Goal: Navigation & Orientation: Find specific page/section

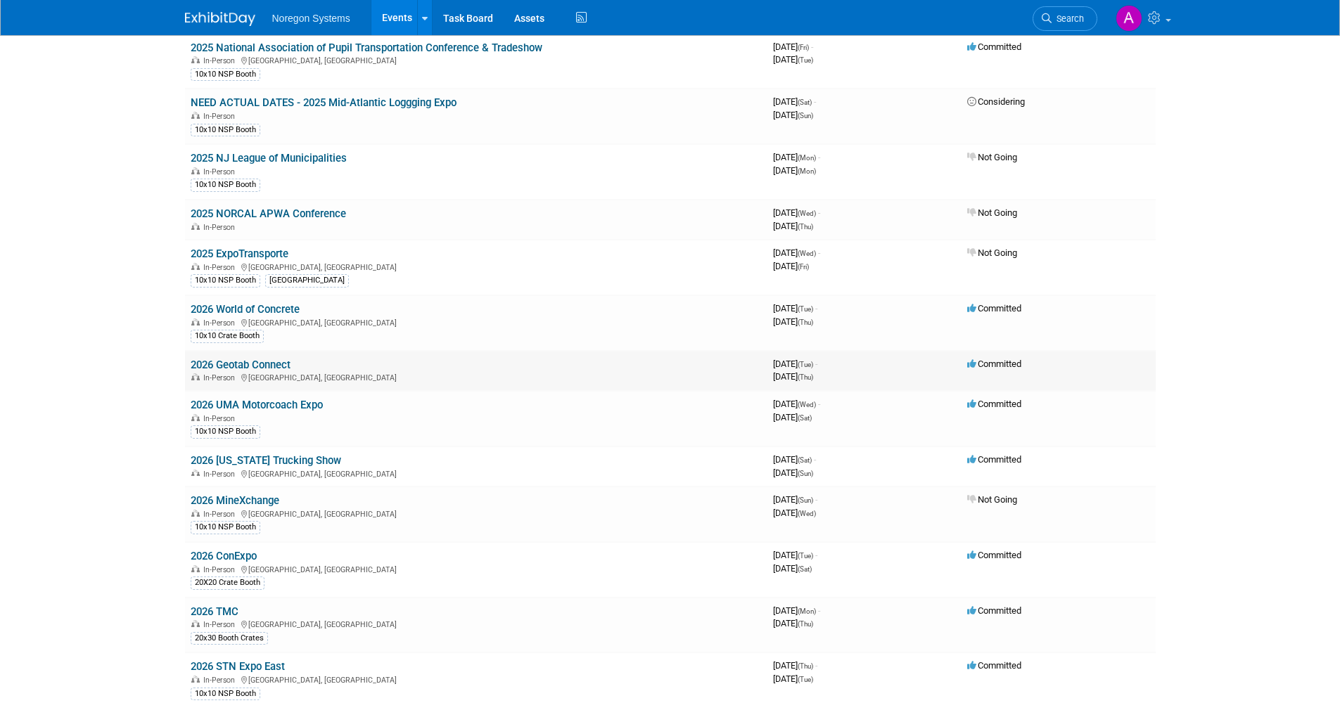
scroll to position [1055, 0]
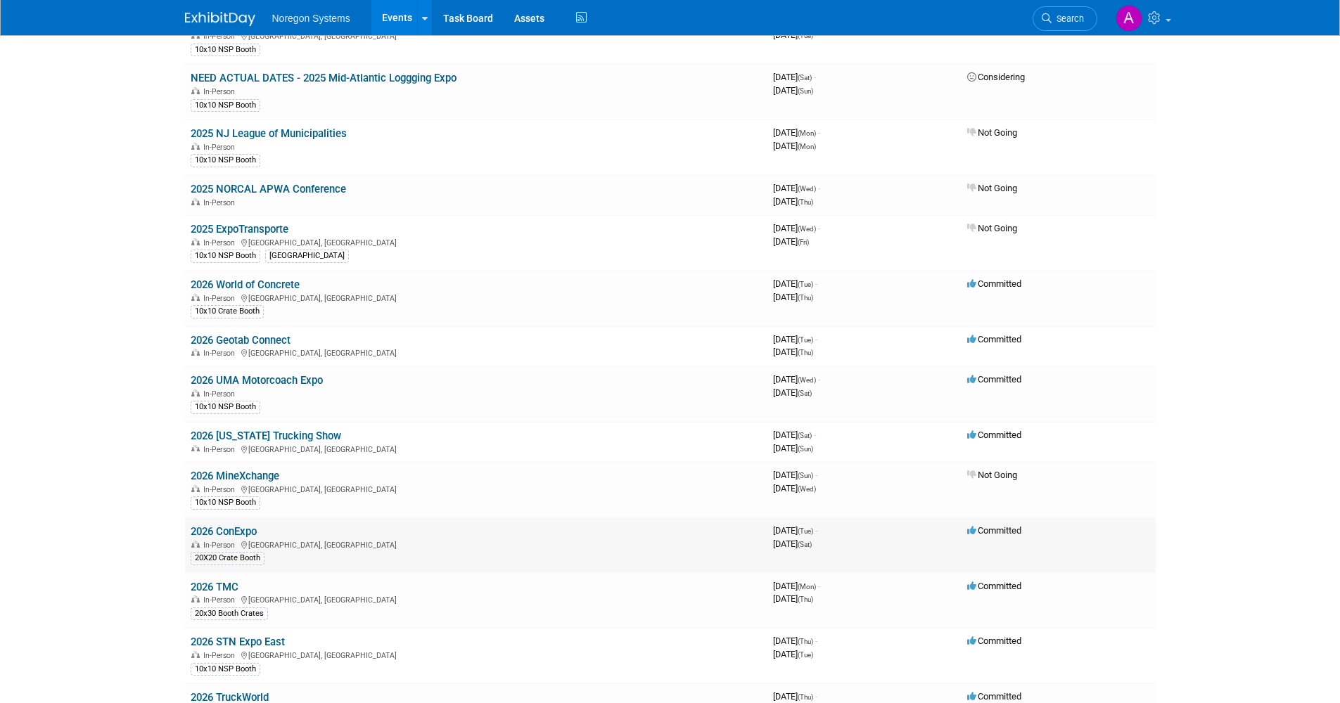
click at [250, 530] on link "2026 ConExpo" at bounding box center [224, 531] width 66 height 13
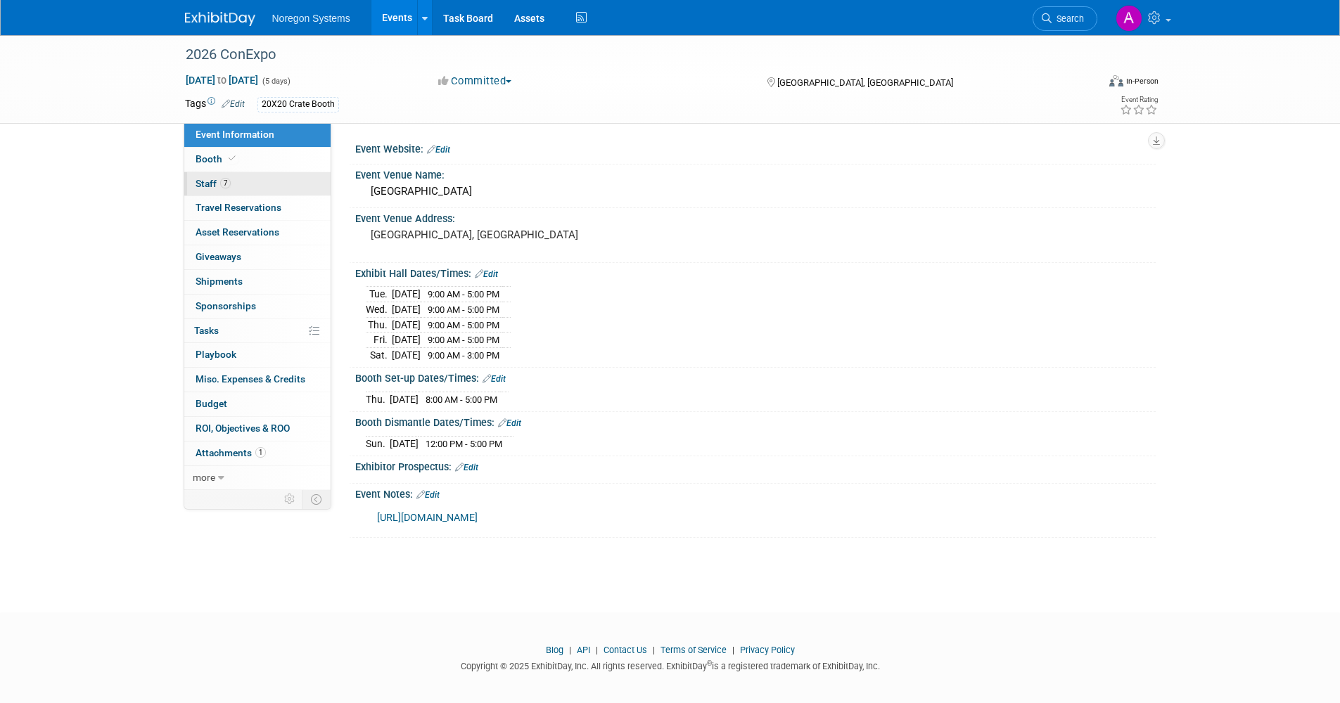
click at [252, 180] on link "7 Staff 7" at bounding box center [257, 184] width 146 height 24
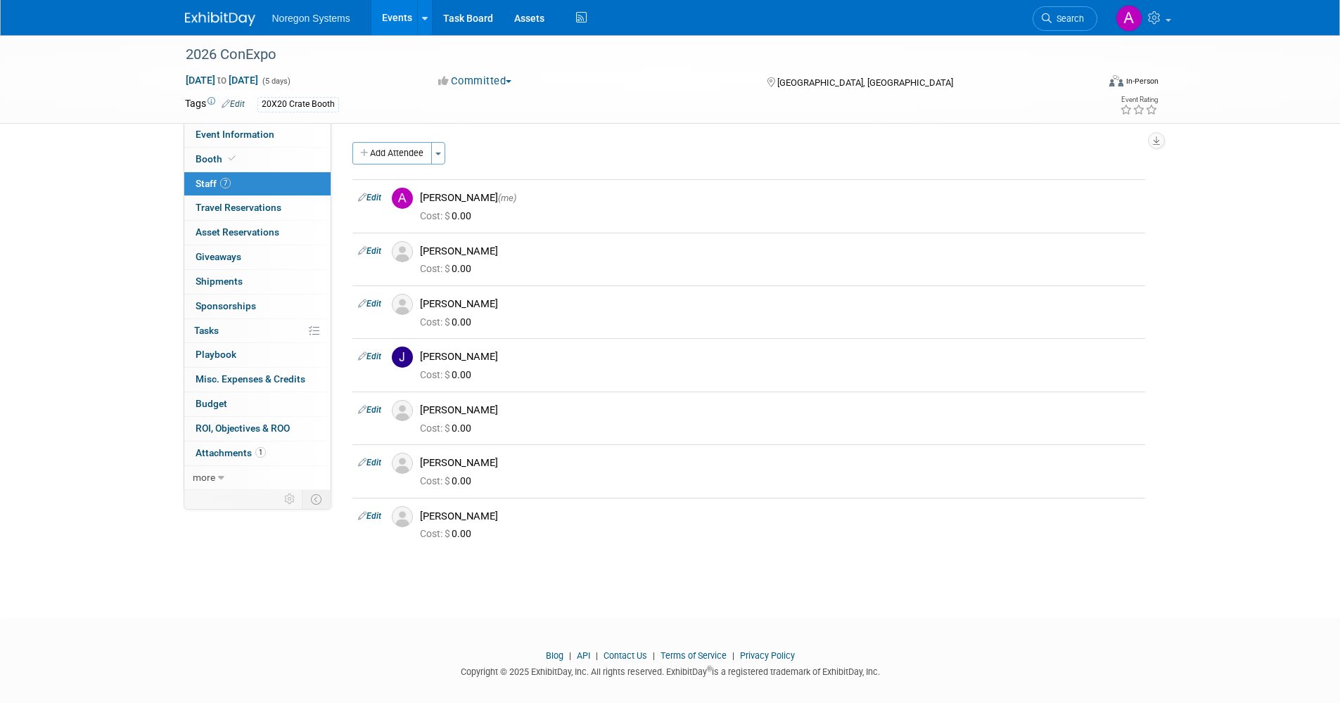
click at [399, 16] on link "Events" at bounding box center [396, 17] width 51 height 35
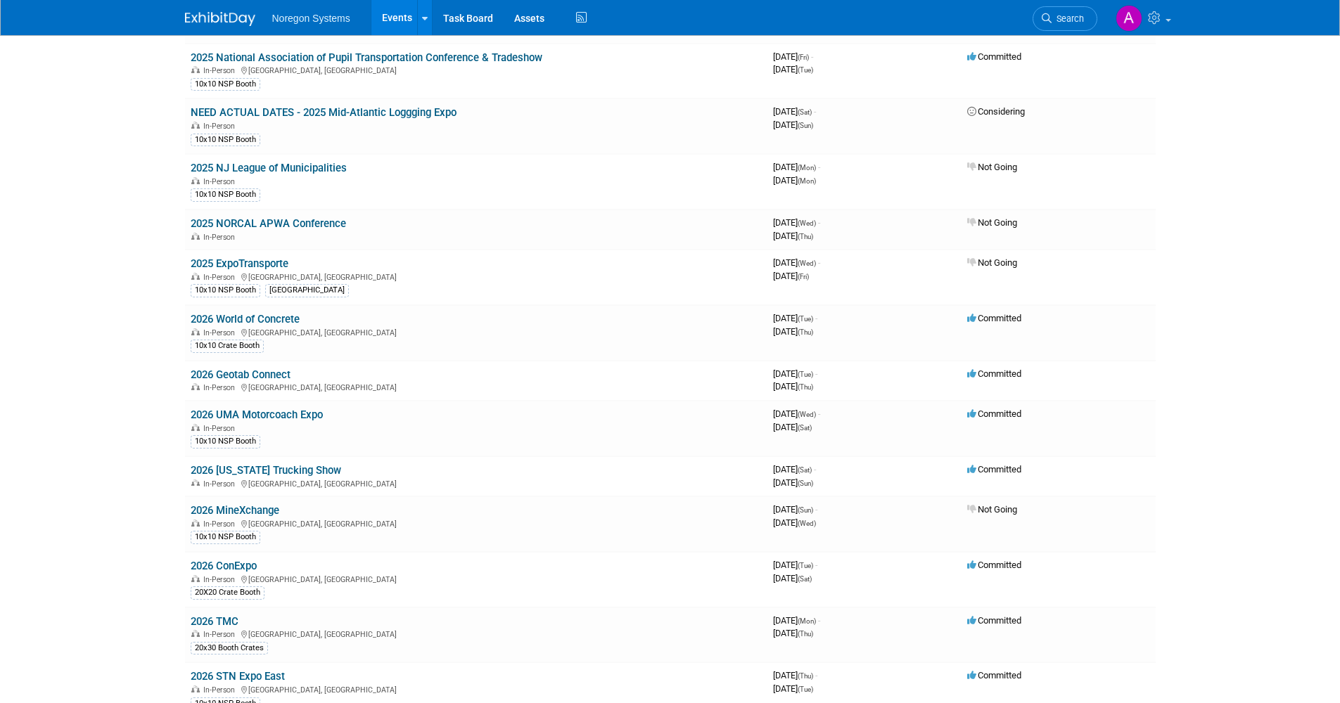
scroll to position [1055, 0]
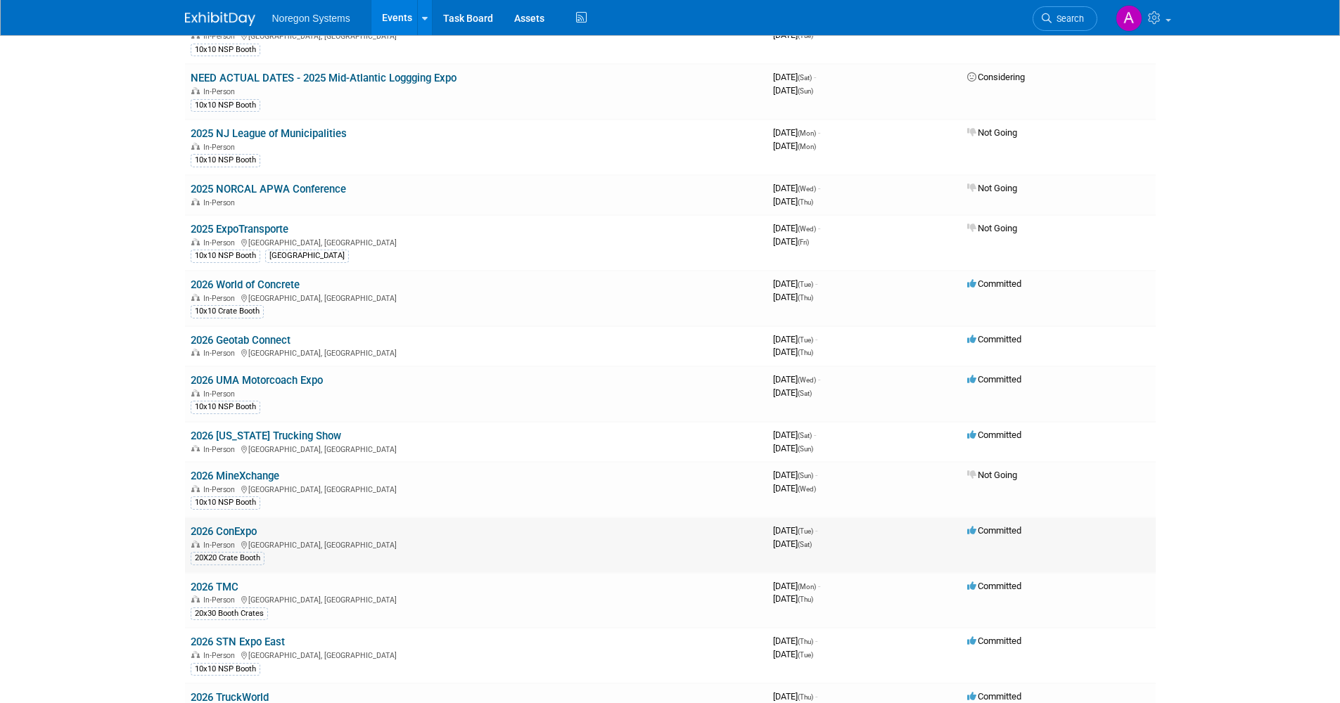
click at [250, 527] on link "2026 ConExpo" at bounding box center [224, 531] width 66 height 13
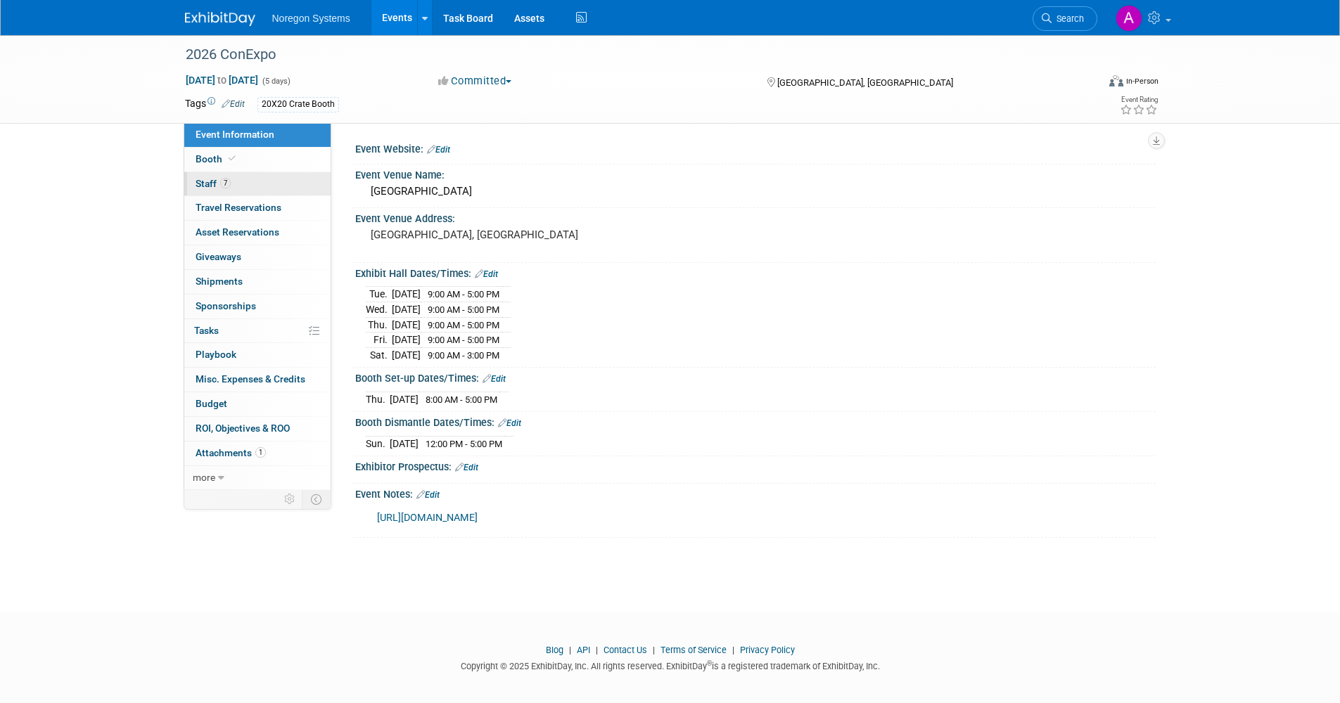
click at [276, 182] on link "7 Staff 7" at bounding box center [257, 184] width 146 height 24
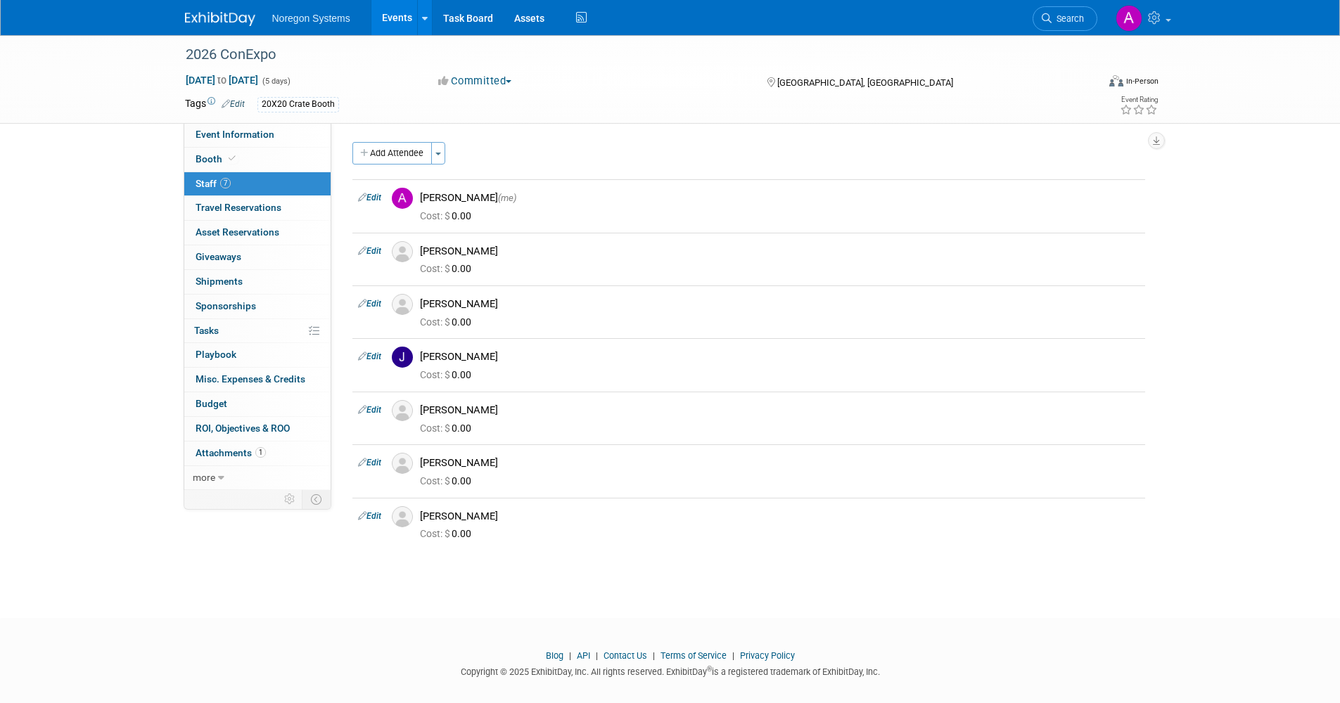
drag, startPoint x: 379, startPoint y: 26, endPoint x: 124, endPoint y: 138, distance: 278.0
click at [380, 26] on link "Events" at bounding box center [396, 17] width 51 height 35
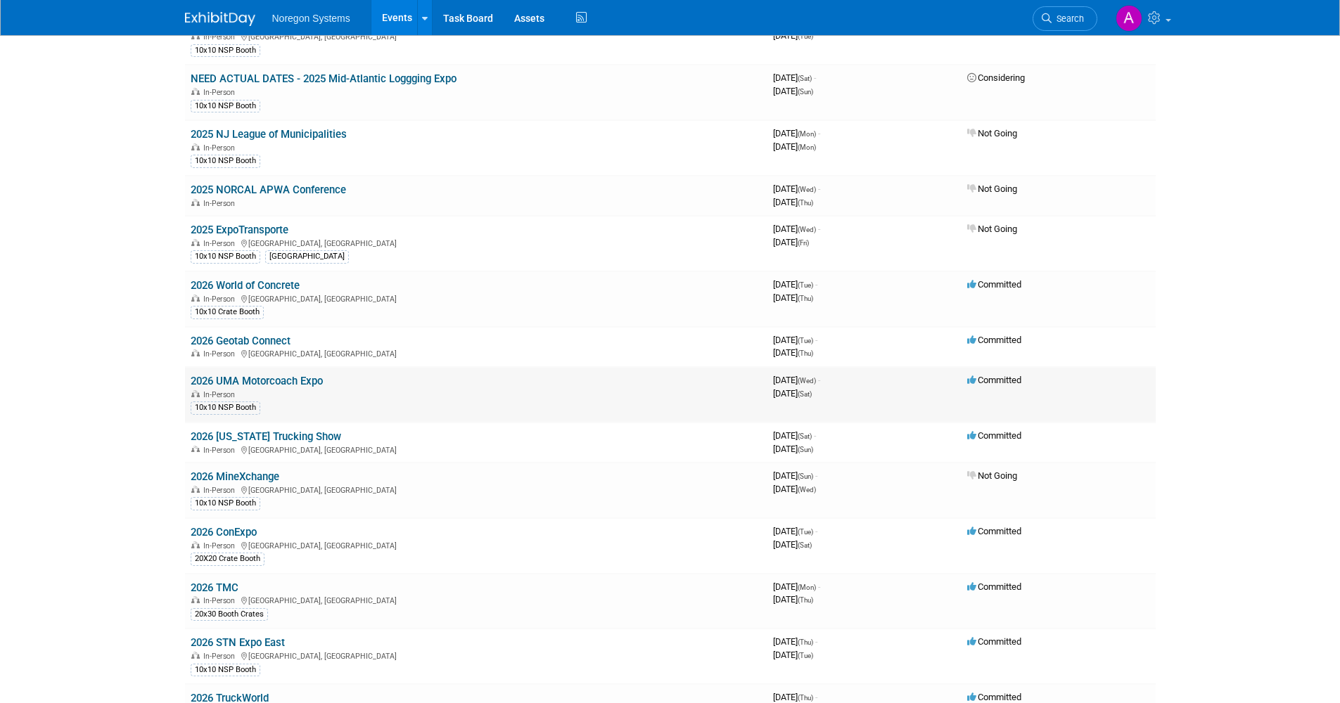
scroll to position [1055, 0]
click at [242, 530] on link "2026 ConExpo" at bounding box center [224, 531] width 66 height 13
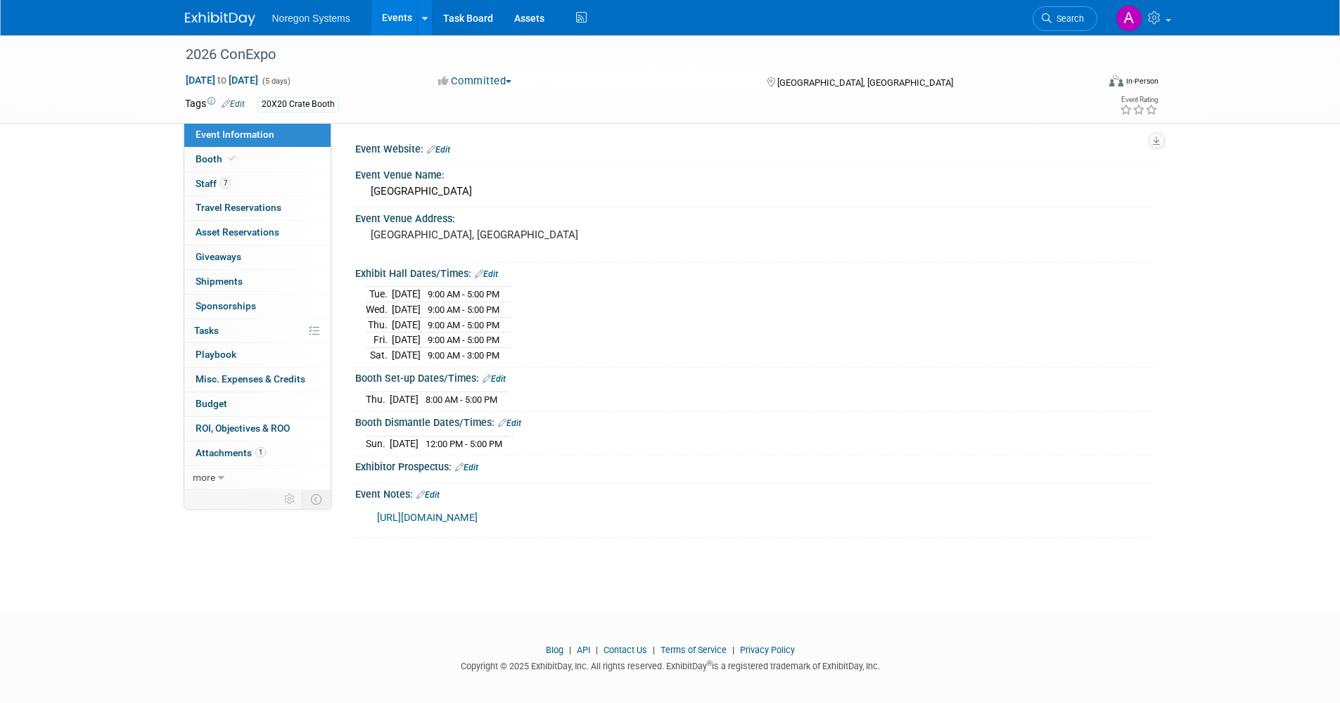
click at [389, 11] on link "Events" at bounding box center [396, 17] width 51 height 35
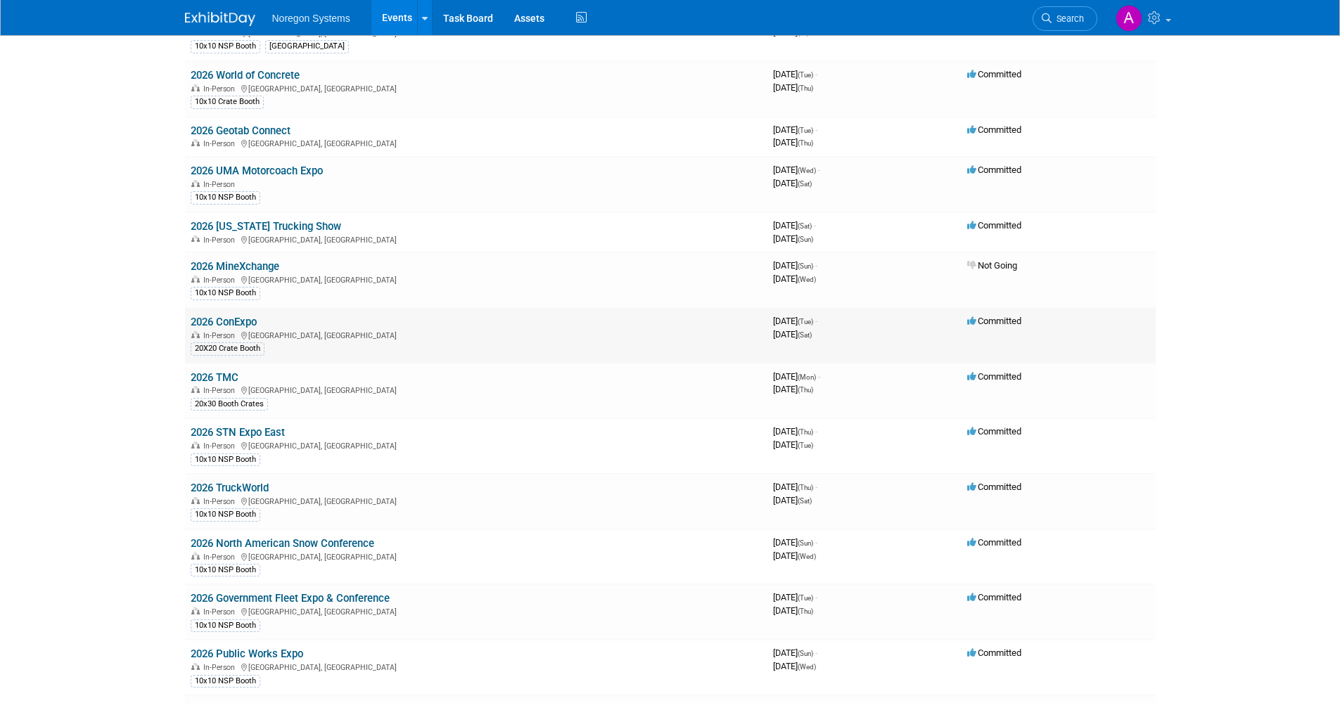
scroll to position [1195, 0]
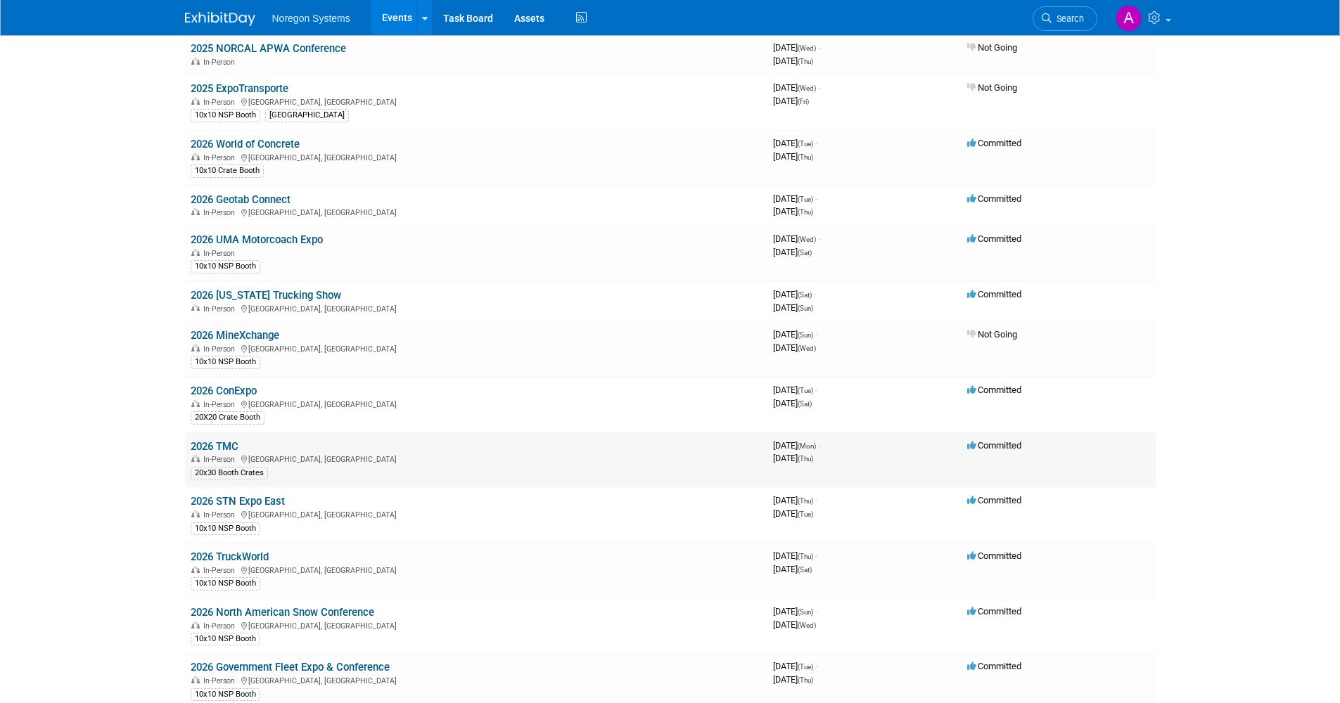
click at [229, 443] on link "2026 TMC" at bounding box center [215, 446] width 48 height 13
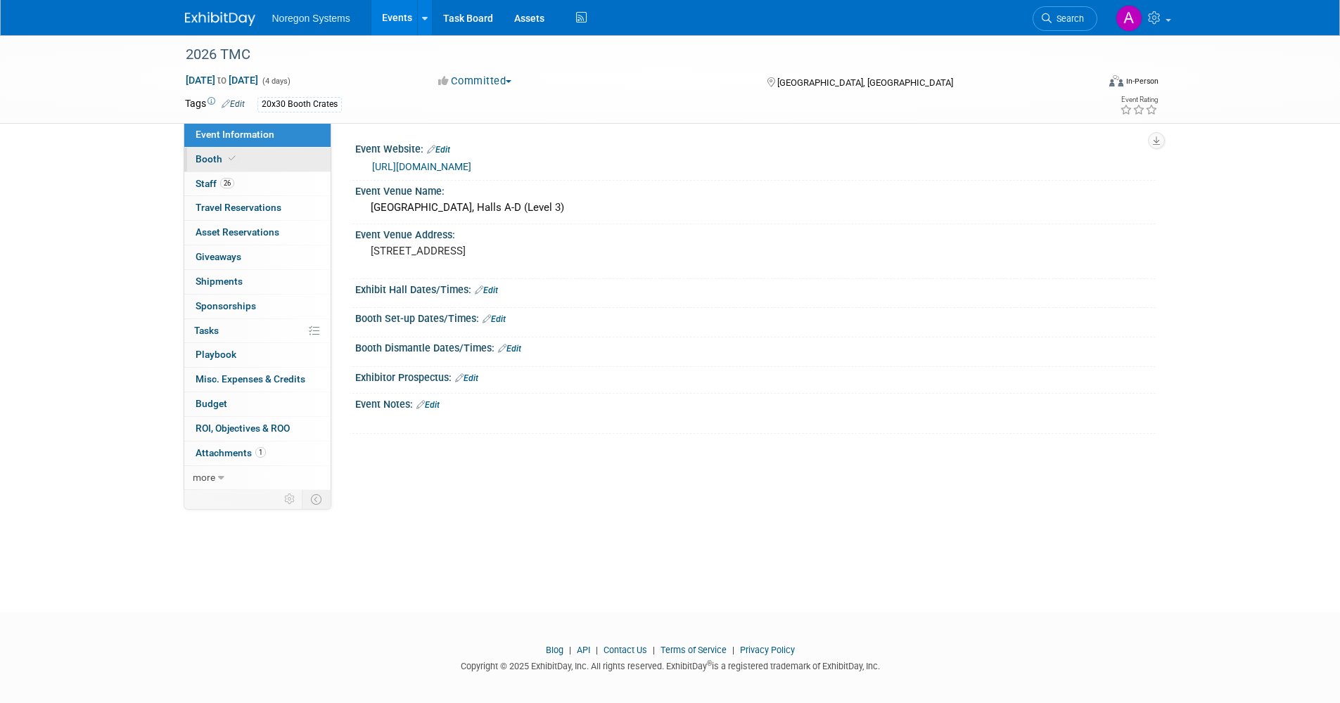
click at [233, 164] on span "Booth" at bounding box center [216, 158] width 43 height 11
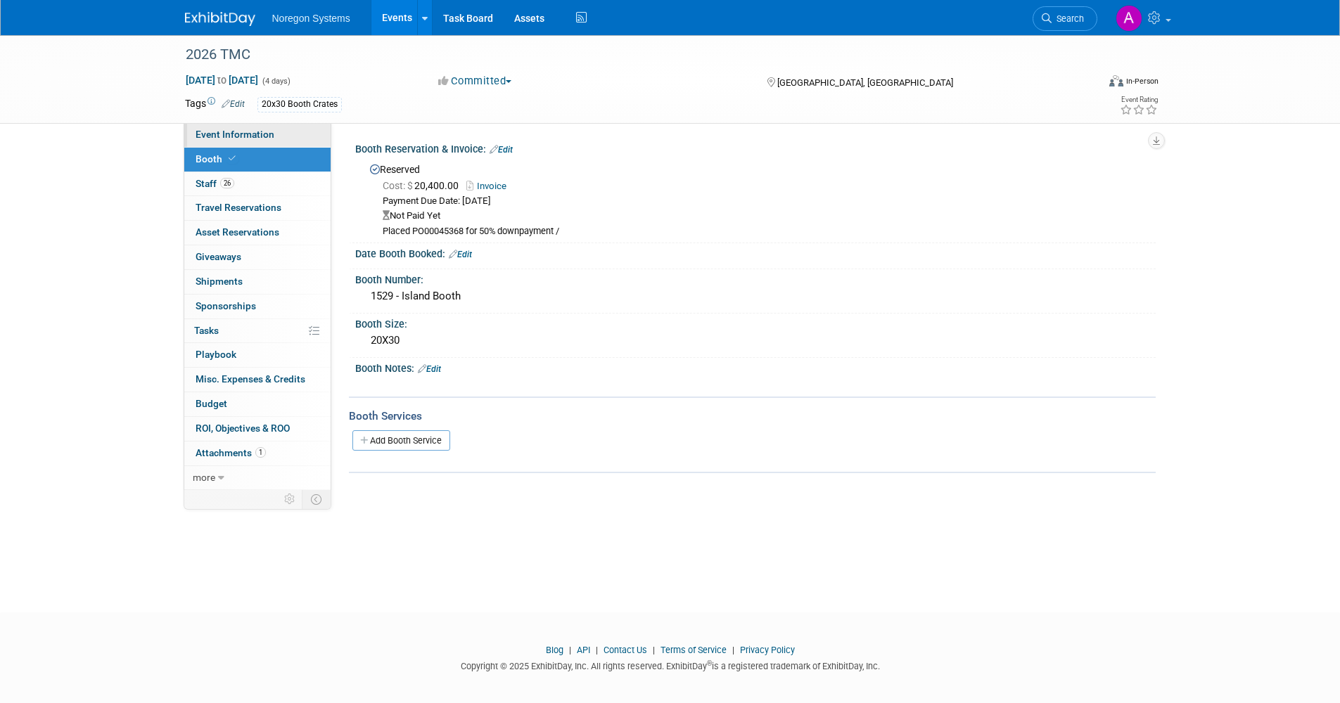
click at [236, 143] on link "Event Information" at bounding box center [257, 135] width 146 height 24
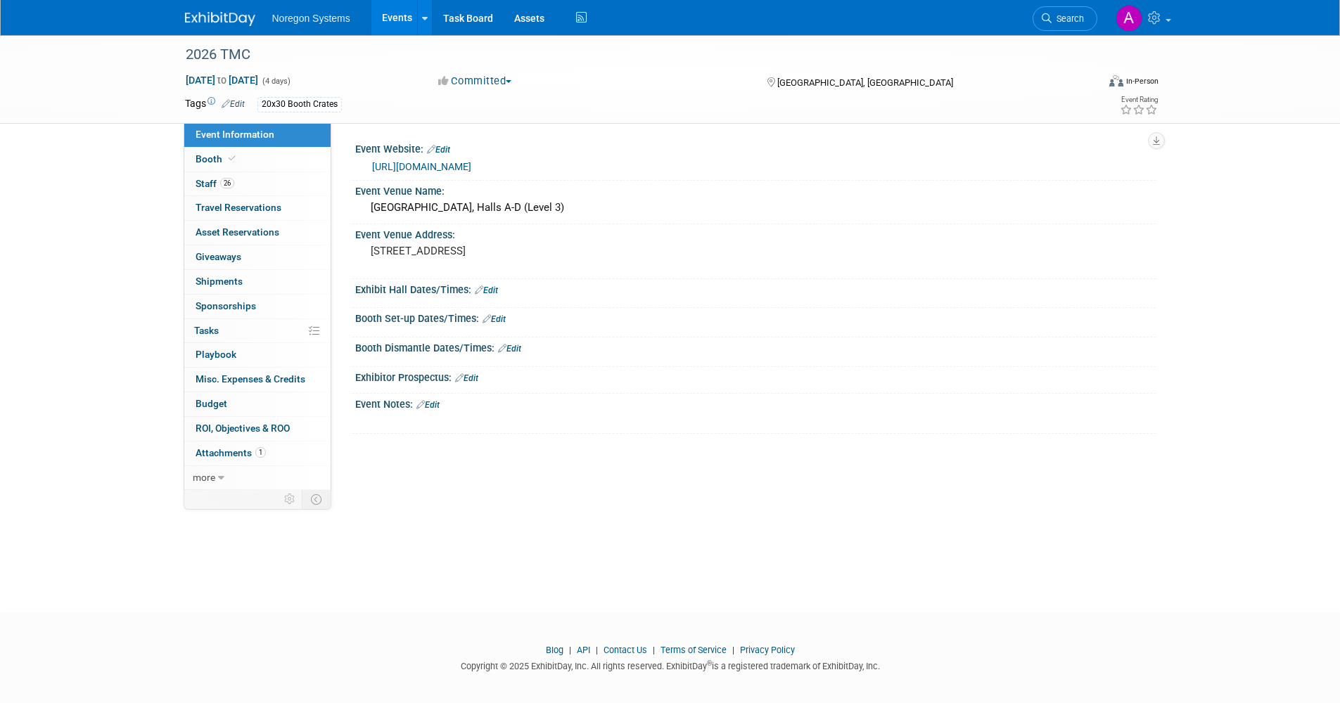
click at [390, 19] on link "Events" at bounding box center [396, 17] width 51 height 35
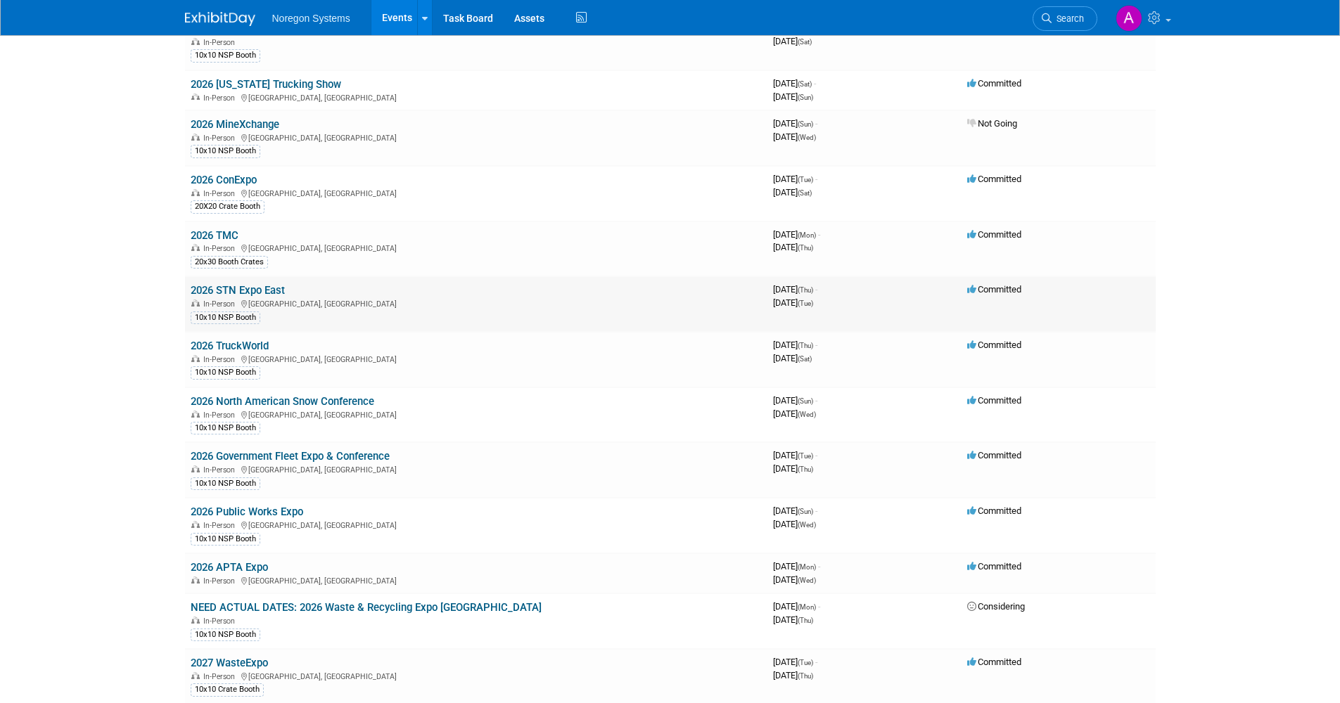
scroll to position [1477, 0]
